Goal: Task Accomplishment & Management: Manage account settings

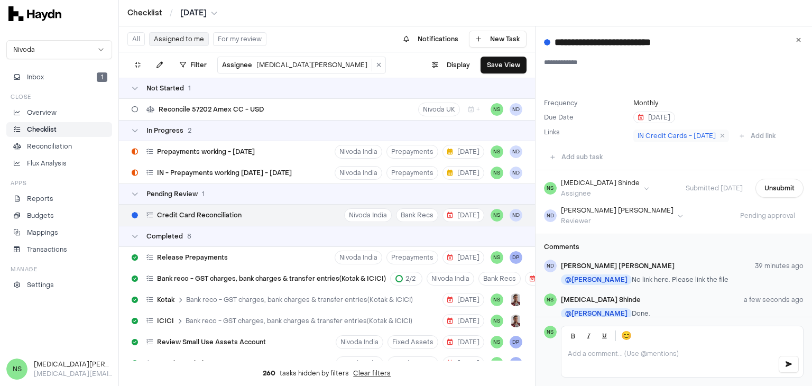
scroll to position [22, 0]
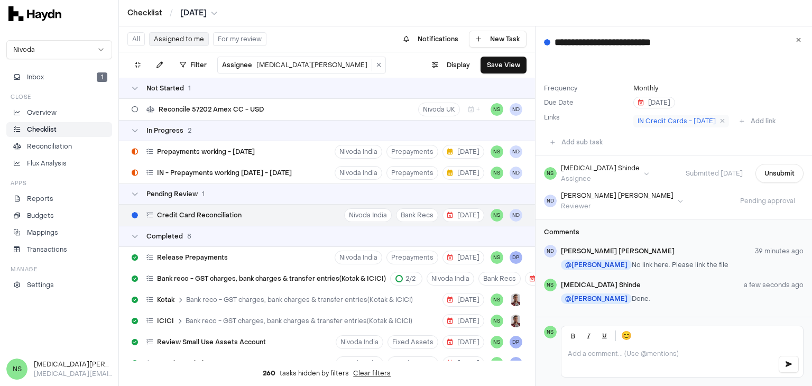
click at [688, 294] on p "@ [PERSON_NAME] Done." at bounding box center [682, 298] width 243 height 11
click at [53, 83] on button "Inbox 1" at bounding box center [59, 77] width 106 height 15
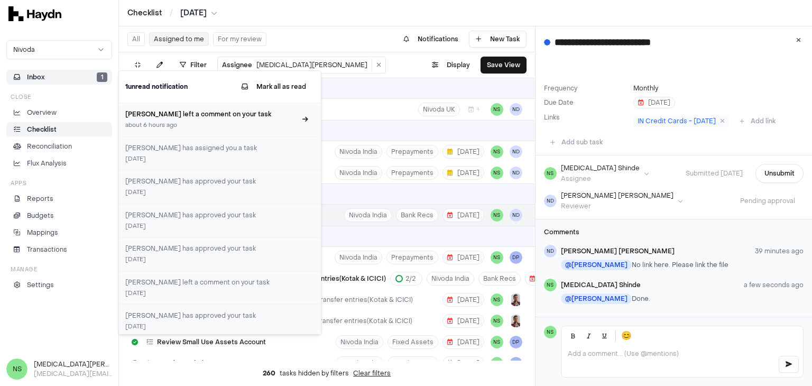
click at [203, 121] on div "about 6 hours ago" at bounding box center [210, 125] width 171 height 9
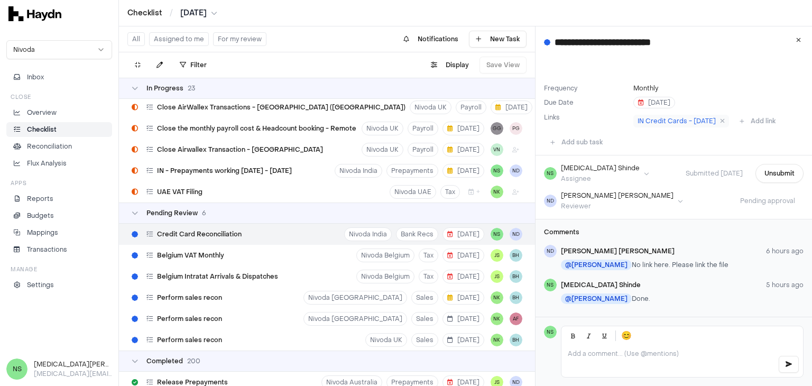
scroll to position [1319, 0]
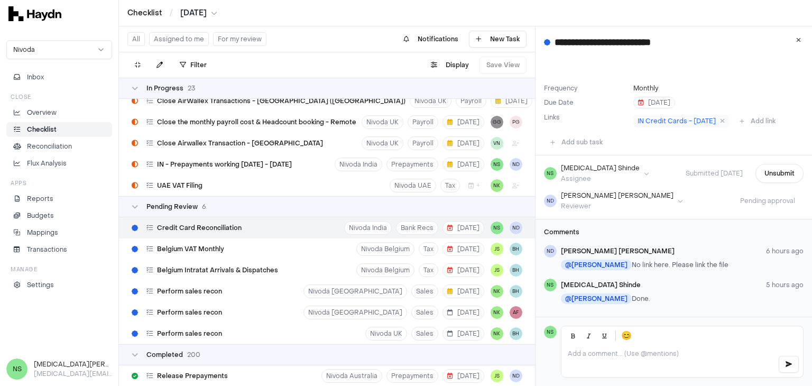
click at [272, 227] on div "Credit Card Reconciliation Nivoda India Bank Recs [DATE] NS ND" at bounding box center [327, 227] width 416 height 21
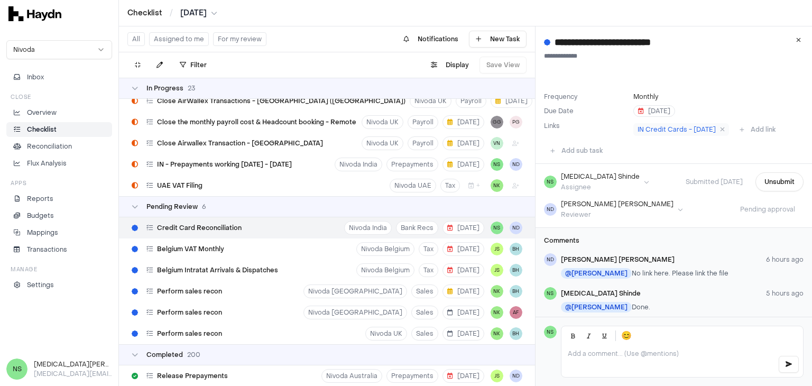
scroll to position [0, 0]
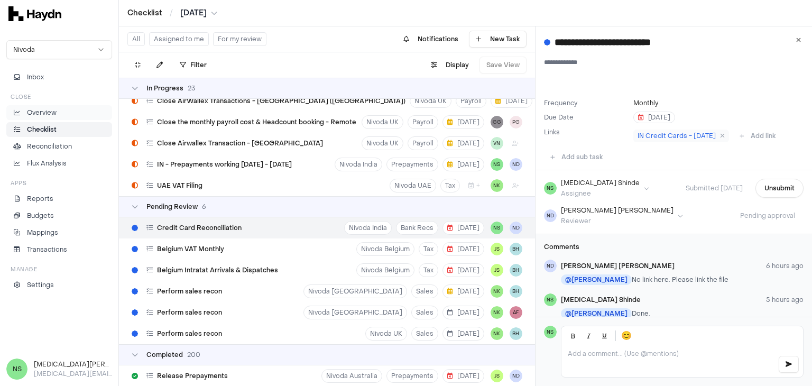
click at [67, 113] on li "Overview" at bounding box center [59, 113] width 96 height 10
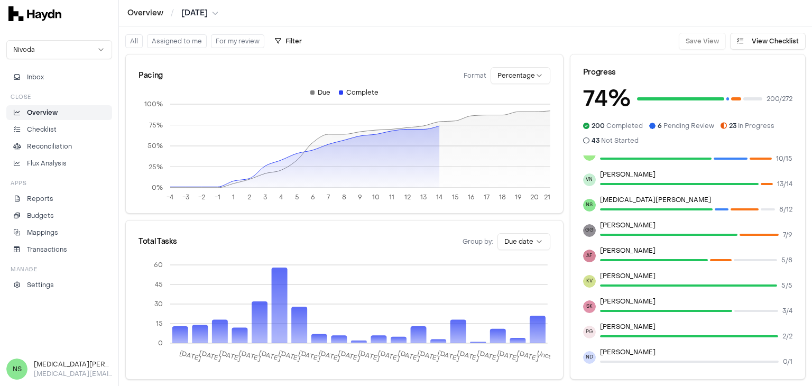
scroll to position [66, 0]
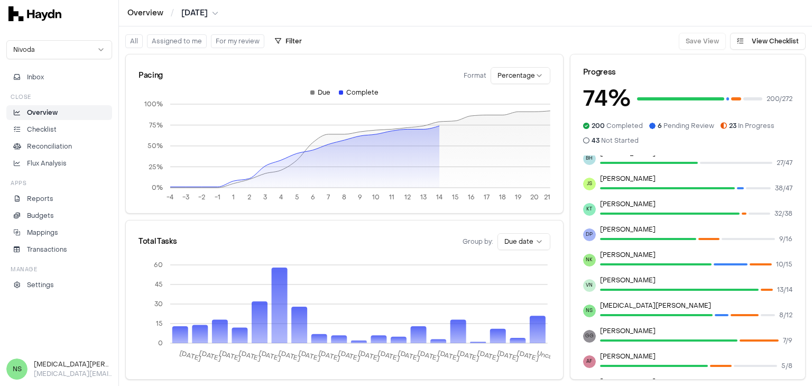
click at [195, 43] on button "Assigned to me" at bounding box center [177, 41] width 60 height 14
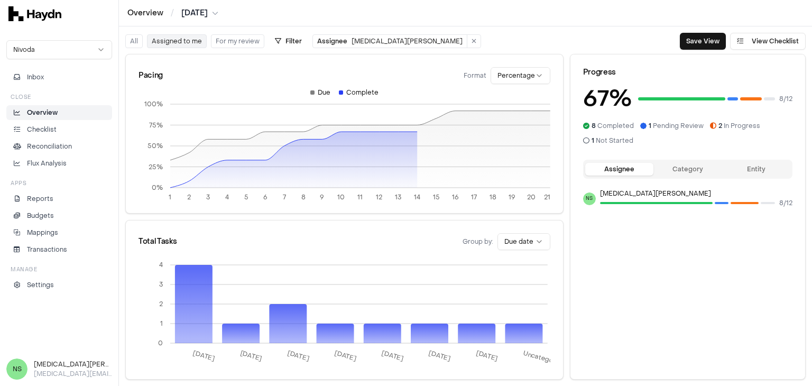
click at [161, 49] on div "All Assigned to me For my review Filter Assignee [MEDICAL_DATA][PERSON_NAME]" at bounding box center [303, 41] width 356 height 17
click at [36, 126] on p "Checklist" at bounding box center [42, 130] width 30 height 10
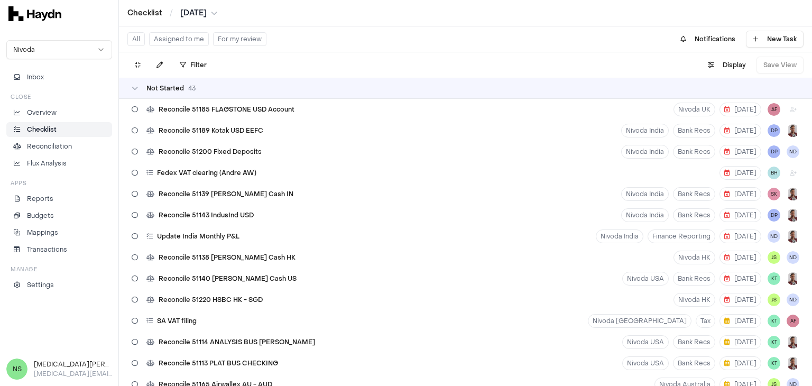
click at [180, 44] on button "Assigned to me" at bounding box center [179, 39] width 60 height 14
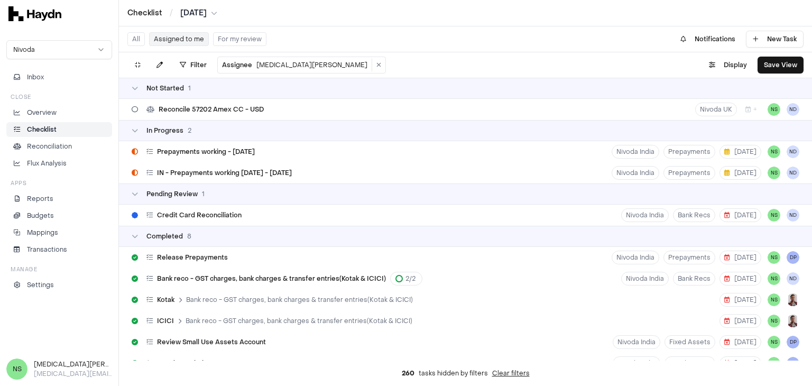
click at [240, 66] on html "Checklist / [DATE] Nivoda Inbox Close Overview Checklist Reconciliation Flux An…" at bounding box center [406, 193] width 812 height 386
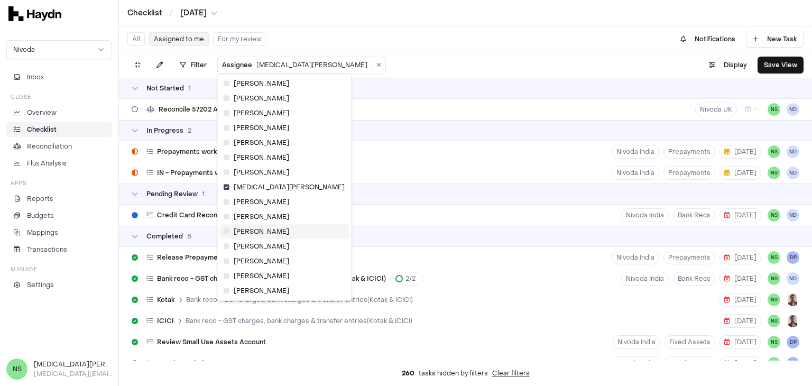
click at [229, 233] on span "[PERSON_NAME]" at bounding box center [257, 231] width 66 height 8
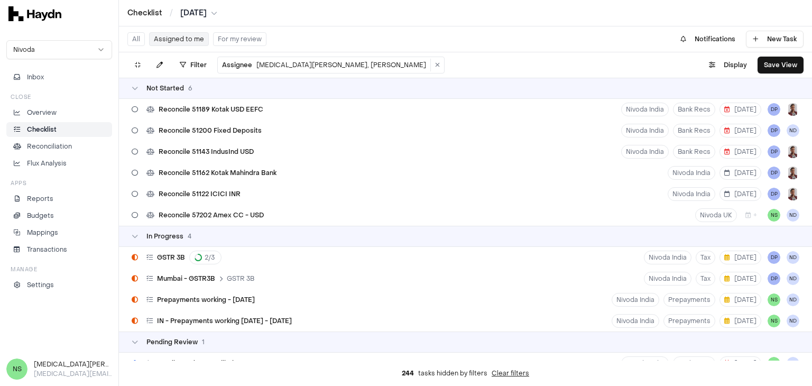
click at [178, 38] on button "Assigned to me" at bounding box center [179, 39] width 60 height 14
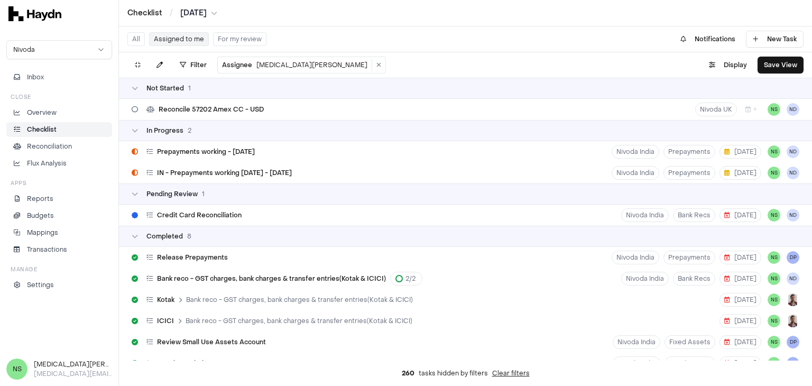
click at [178, 38] on button "Assigned to me" at bounding box center [179, 39] width 60 height 14
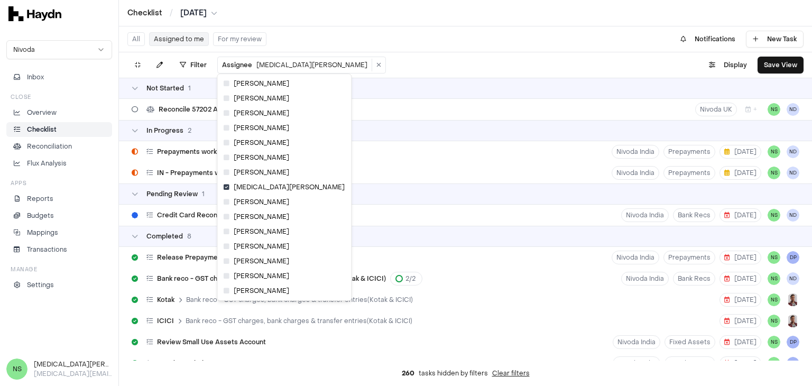
click at [235, 64] on html "Checklist / [DATE] Nivoda Inbox Close Overview Checklist Reconciliation Flux An…" at bounding box center [406, 193] width 812 height 386
click at [227, 232] on icon at bounding box center [227, 231] width 6 height 6
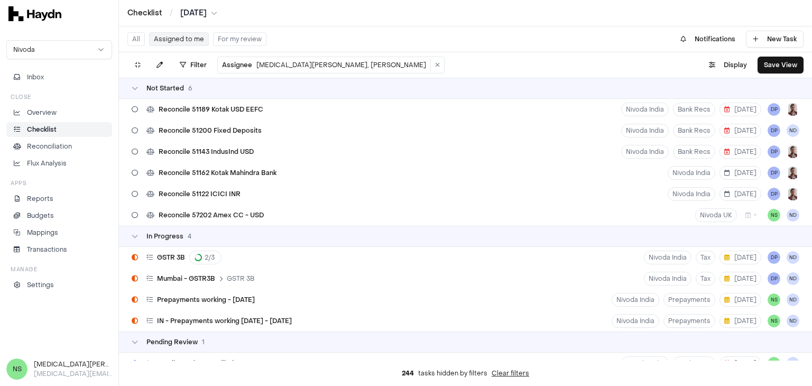
click at [240, 64] on html "Checklist / [DATE] Nivoda Inbox Close Overview Checklist Reconciliation Flux An…" at bounding box center [406, 193] width 812 height 386
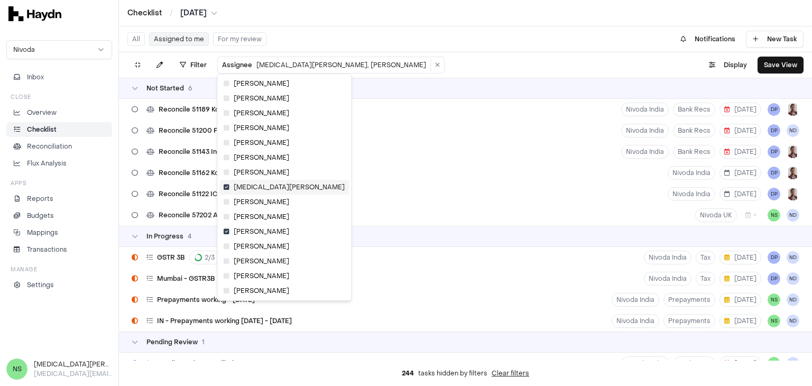
click at [226, 187] on icon at bounding box center [227, 187] width 6 height 6
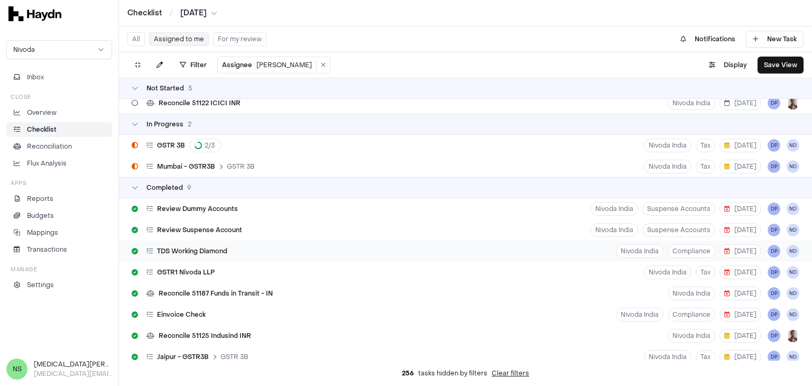
scroll to position [140, 0]
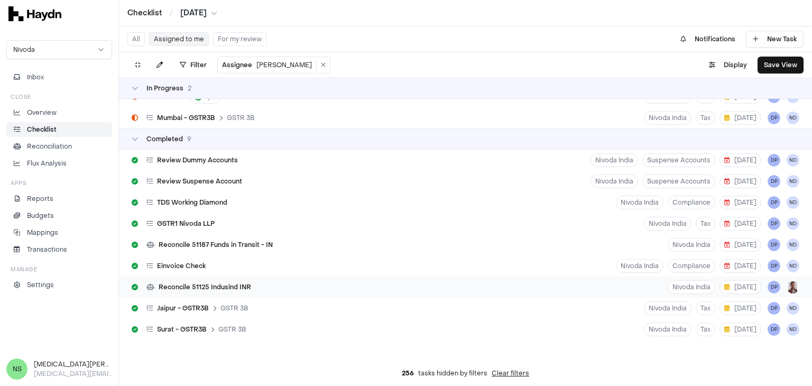
click at [247, 285] on span "Reconcile 51125 Indusind INR" at bounding box center [205, 287] width 92 height 8
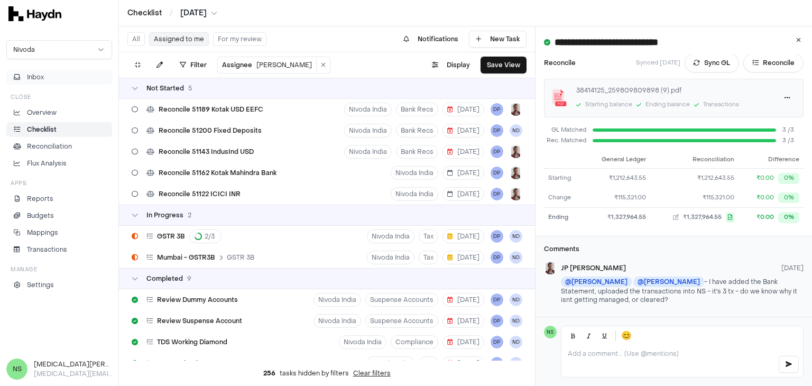
click at [64, 77] on button "Inbox" at bounding box center [59, 77] width 106 height 15
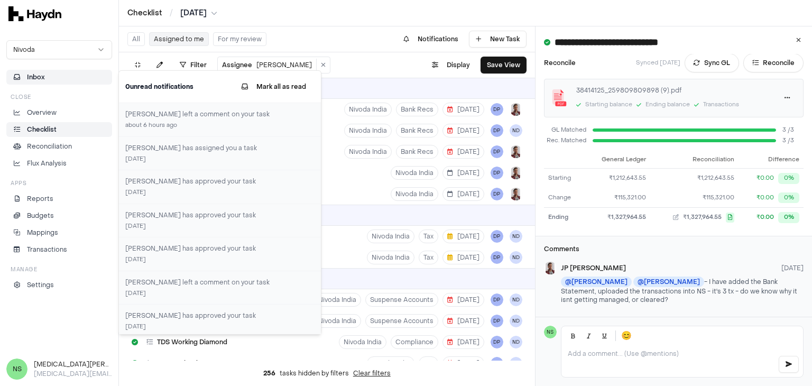
click at [63, 78] on button "Inbox" at bounding box center [59, 77] width 106 height 15
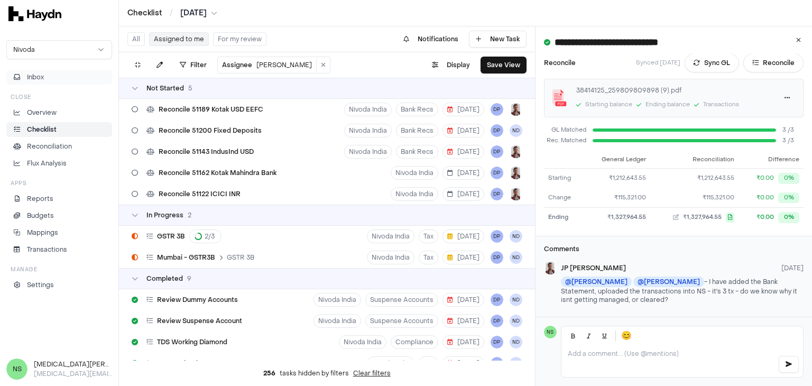
click at [56, 83] on button "Inbox" at bounding box center [59, 77] width 106 height 15
